Goal: Book appointment/travel/reservation

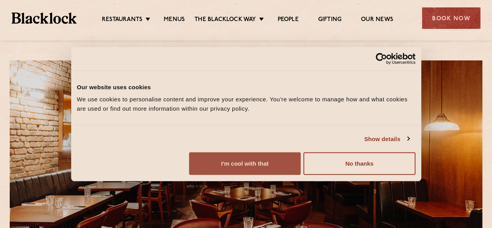
click at [301, 174] on button "I'm cool with that" at bounding box center [245, 163] width 112 height 23
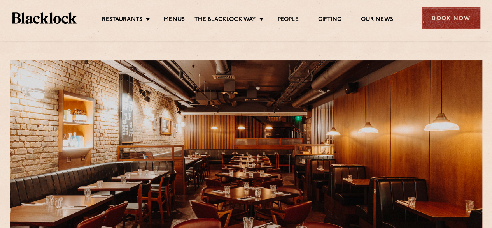
click at [445, 25] on div "Book Now" at bounding box center [451, 17] width 58 height 21
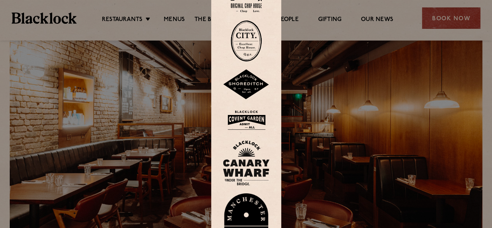
scroll to position [23, 0]
click at [254, 116] on img at bounding box center [246, 119] width 47 height 25
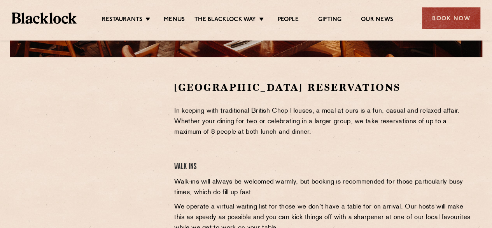
scroll to position [224, 0]
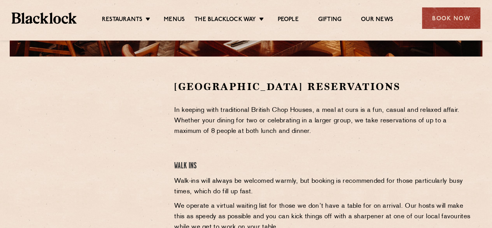
click at [252, 139] on div "Covent Garden Reservations In keeping with traditional British Chop Houses, a m…" at bounding box center [323, 195] width 310 height 231
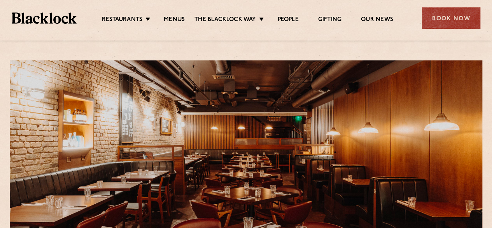
scroll to position [43, 0]
